Goal: Navigation & Orientation: Find specific page/section

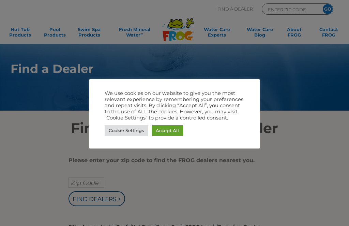
click at [116, 131] on link "Cookie Settings" at bounding box center [127, 130] width 44 height 11
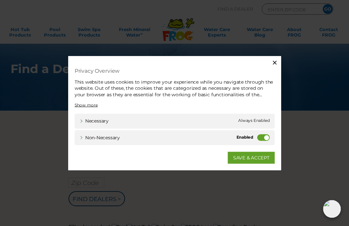
click at [261, 140] on label "Non-necessary" at bounding box center [266, 138] width 13 height 7
click at [0, 0] on input "Non-necessary" at bounding box center [0, 0] width 0 height 0
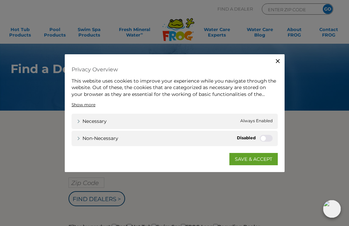
click at [246, 160] on link "SAVE & ACCEPT" at bounding box center [254, 159] width 48 height 12
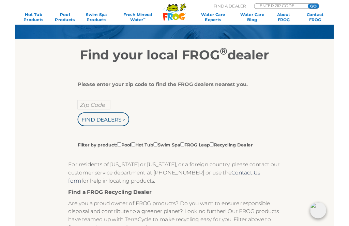
scroll to position [67, 0]
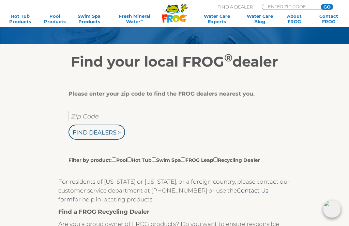
click at [114, 162] on input "Filter by product: Pool Hot Tub Swim Spa FROG Leap Recycling Dealer" at bounding box center [114, 159] width 4 height 4
checkbox input "true"
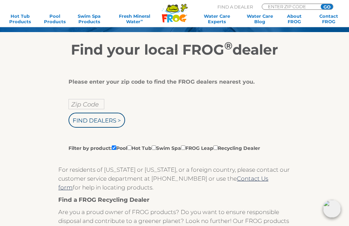
scroll to position [67, 0]
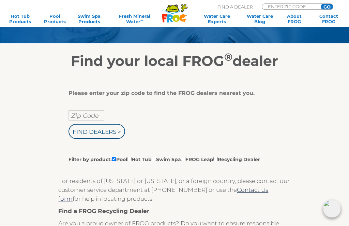
click at [74, 116] on input "Zip Code" at bounding box center [87, 116] width 36 height 10
type input "Zip Code"
click at [78, 118] on input "text" at bounding box center [87, 115] width 36 height 10
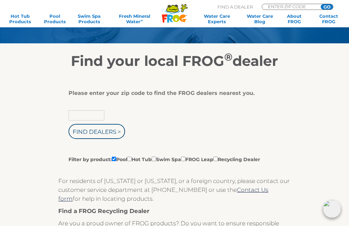
scroll to position [67, 0]
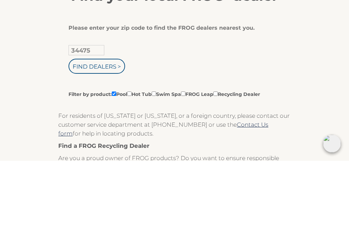
type input "34475"
click at [90, 124] on input "Find Dealers >" at bounding box center [97, 131] width 57 height 15
